Goal: Check status: Check status

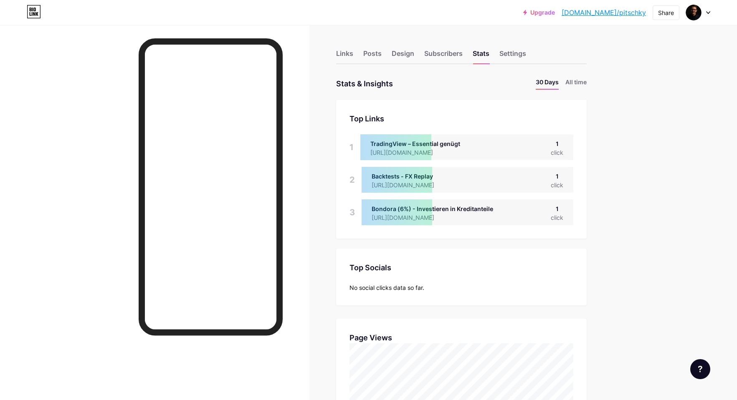
scroll to position [400, 737]
click at [456, 55] on div "Subscribers" at bounding box center [443, 55] width 38 height 15
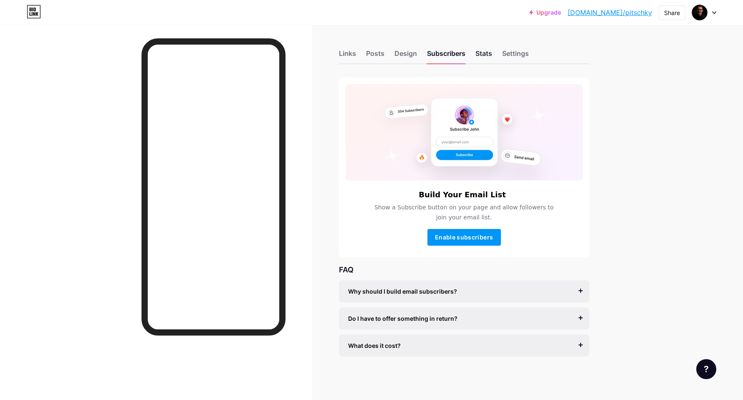
click at [484, 52] on div "Stats" at bounding box center [484, 55] width 17 height 15
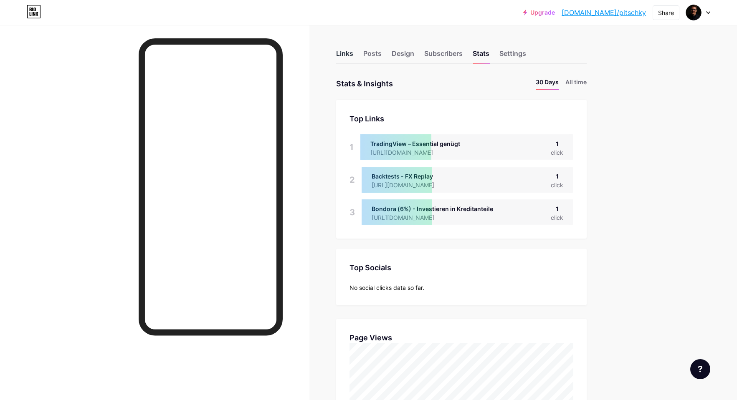
click at [348, 57] on div "Links" at bounding box center [344, 55] width 17 height 15
